Goal: Task Accomplishment & Management: Manage account settings

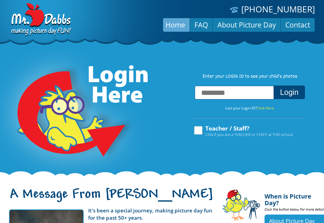
click at [231, 96] on input "text" at bounding box center [234, 93] width 79 height 14
type input "**********"
click at [273, 85] on button "Login" at bounding box center [288, 92] width 31 height 14
click at [305, 105] on div "**********" at bounding box center [250, 110] width 124 height 51
click at [297, 97] on button "Login" at bounding box center [288, 92] width 31 height 14
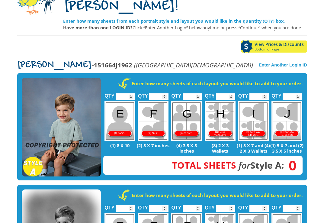
scroll to position [76, 0]
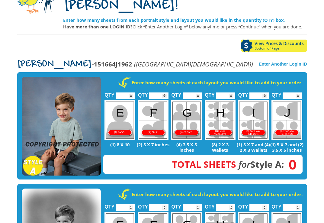
click at [77, 103] on img at bounding box center [61, 126] width 79 height 99
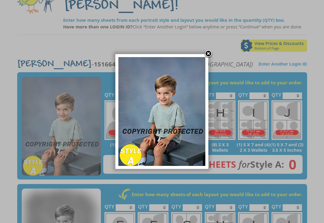
click at [208, 52] on link at bounding box center [208, 53] width 9 height 9
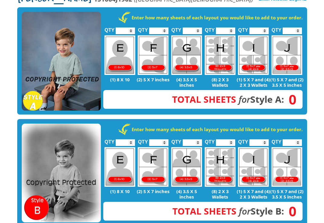
scroll to position [234, 0]
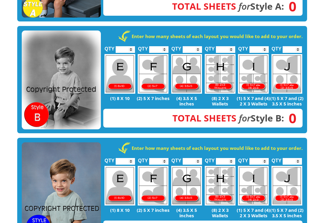
click at [77, 159] on img at bounding box center [61, 191] width 79 height 99
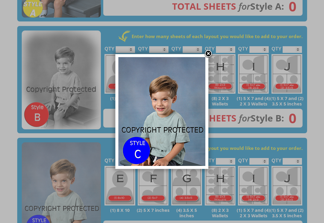
click at [209, 53] on link at bounding box center [208, 53] width 9 height 9
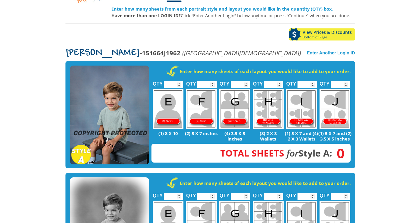
scroll to position [87, 0]
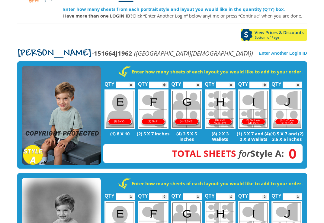
click at [74, 96] on img at bounding box center [61, 115] width 79 height 99
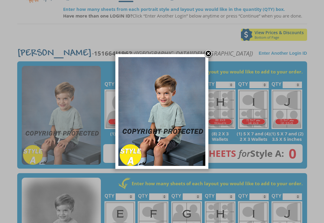
click at [208, 51] on link at bounding box center [208, 53] width 9 height 9
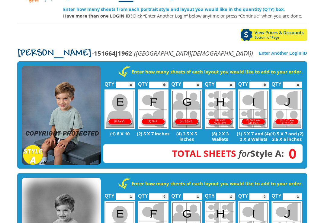
click at [75, 103] on img at bounding box center [61, 115] width 79 height 99
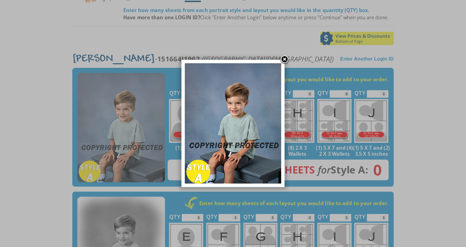
scroll to position [87, 0]
